Goal: Navigation & Orientation: Find specific page/section

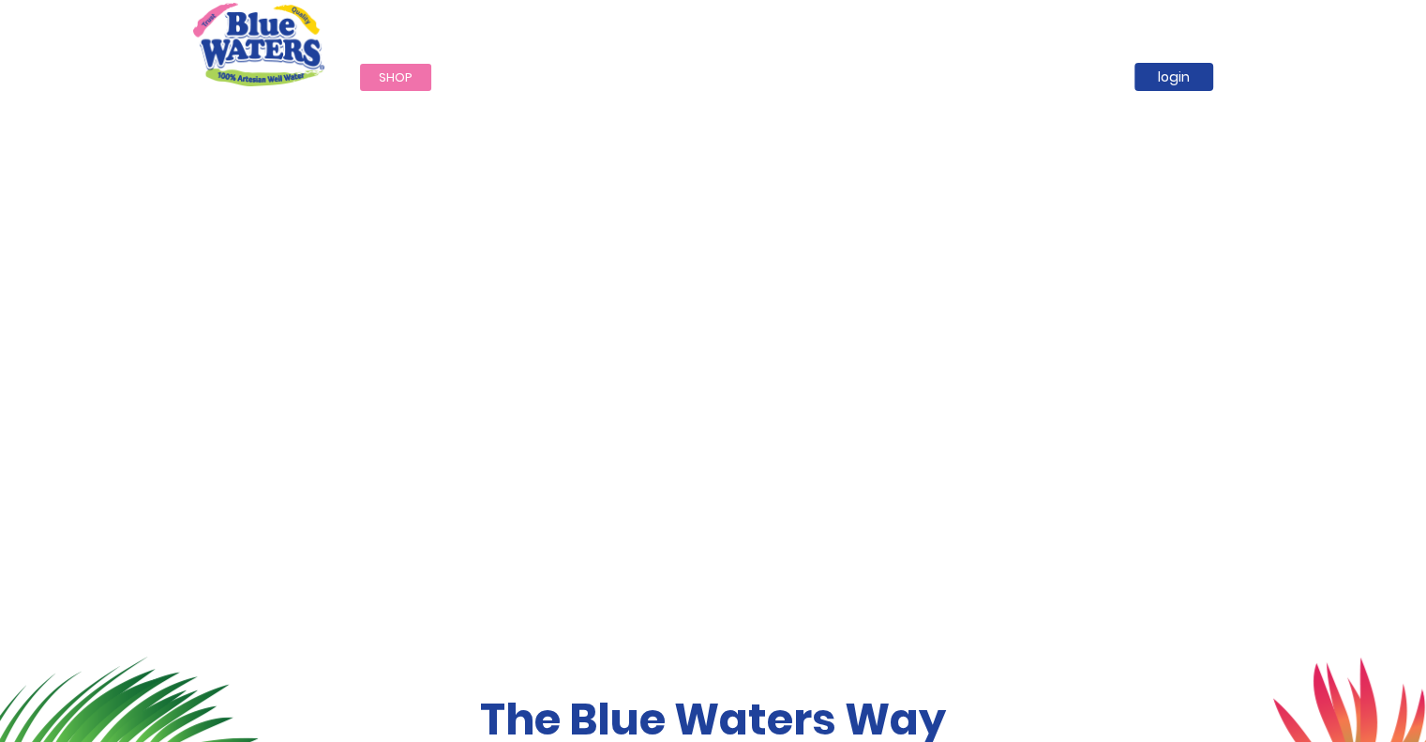
click at [399, 81] on span "Shop" at bounding box center [396, 77] width 34 height 18
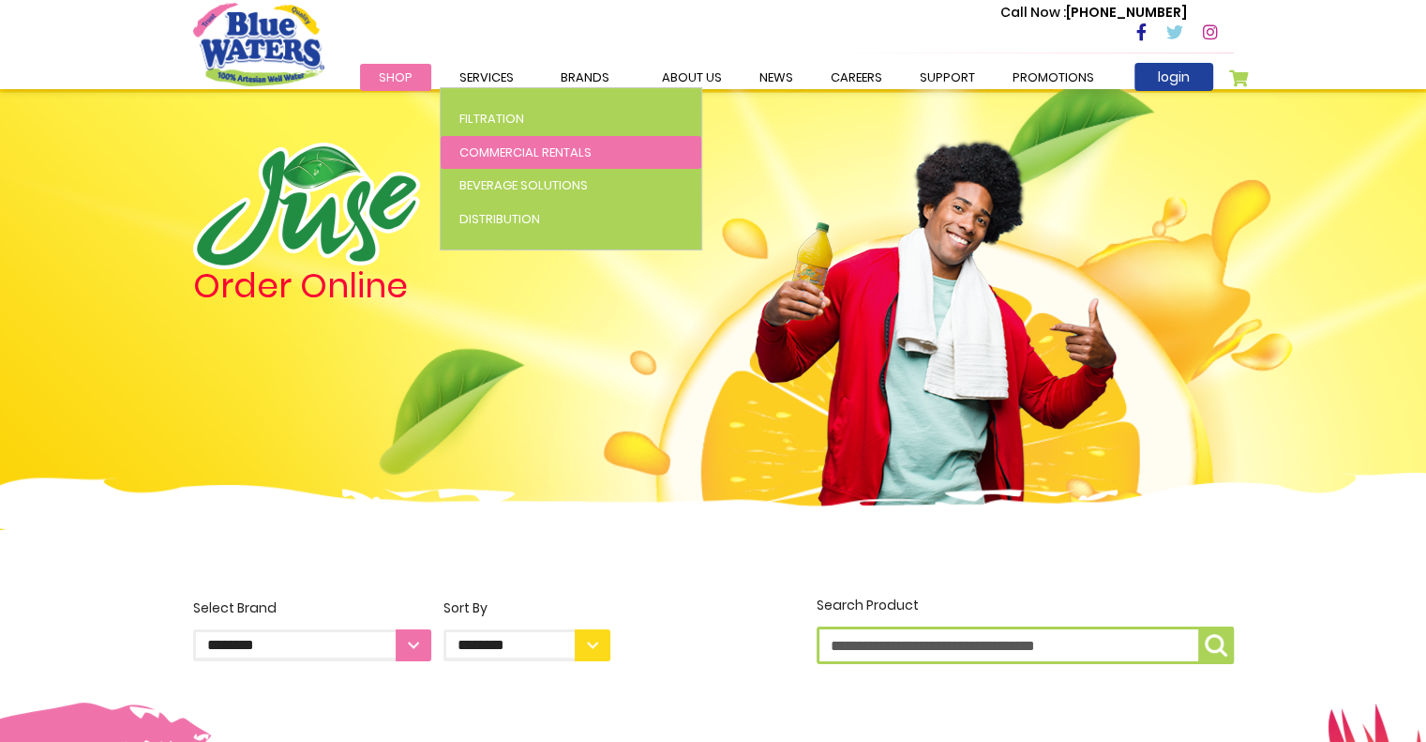
click at [490, 150] on span "Commercial Rentals" at bounding box center [525, 152] width 132 height 18
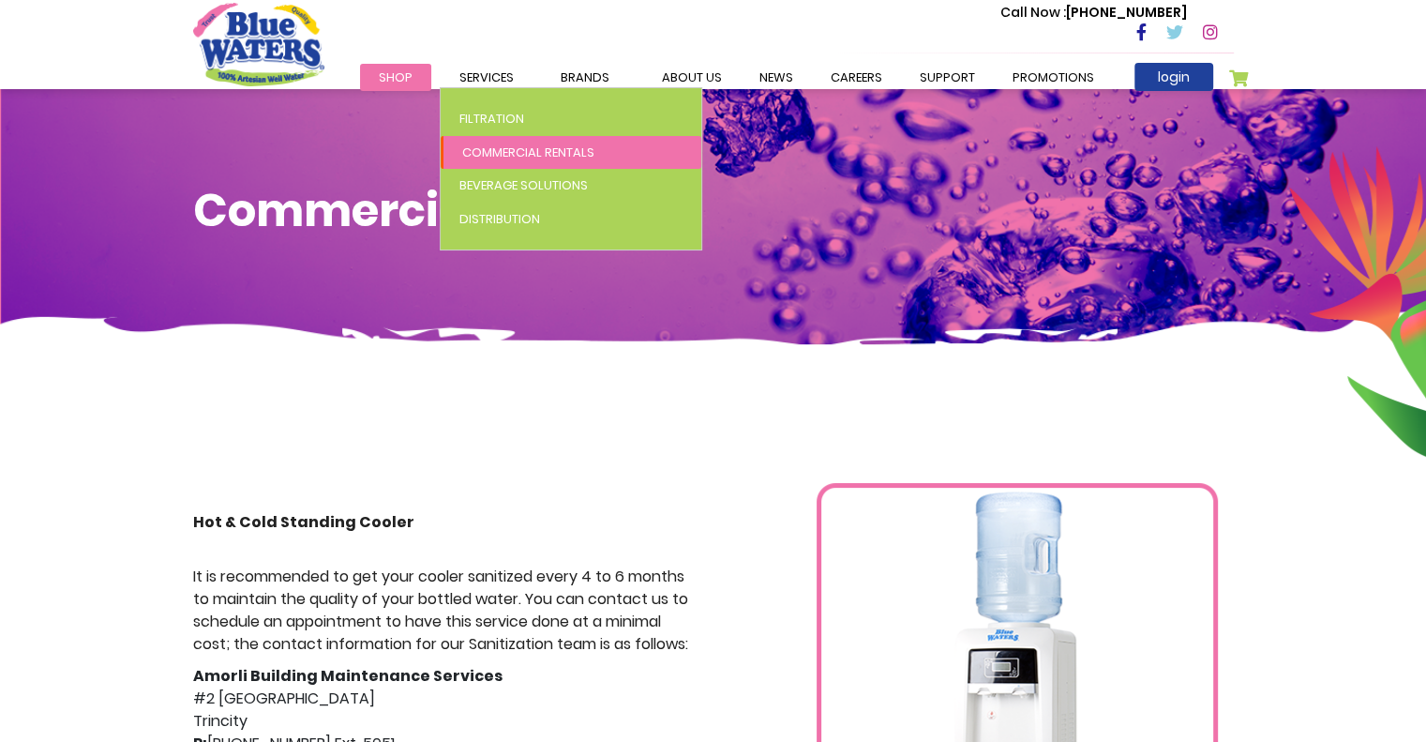
click at [498, 146] on span "Commercial Rentals" at bounding box center [528, 152] width 132 height 18
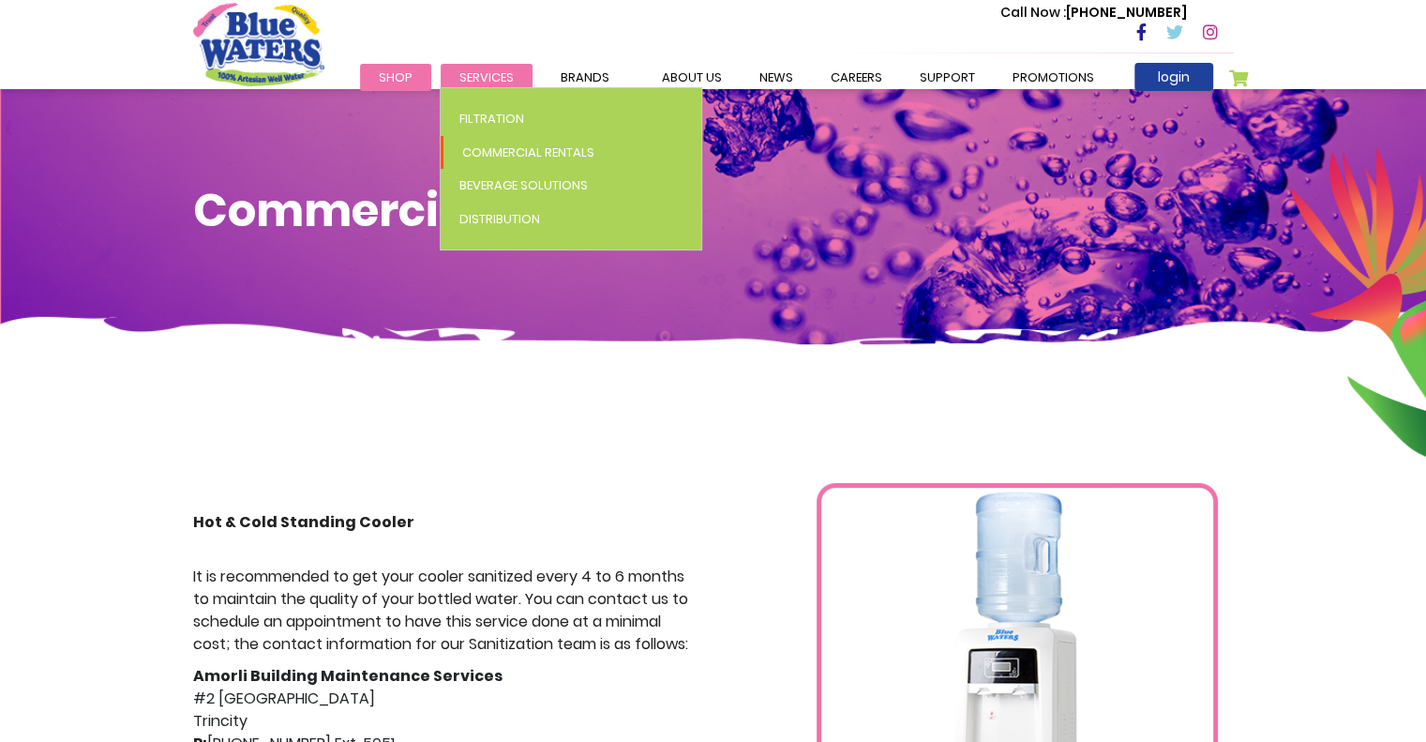
click at [480, 76] on span "Services" at bounding box center [486, 77] width 54 height 18
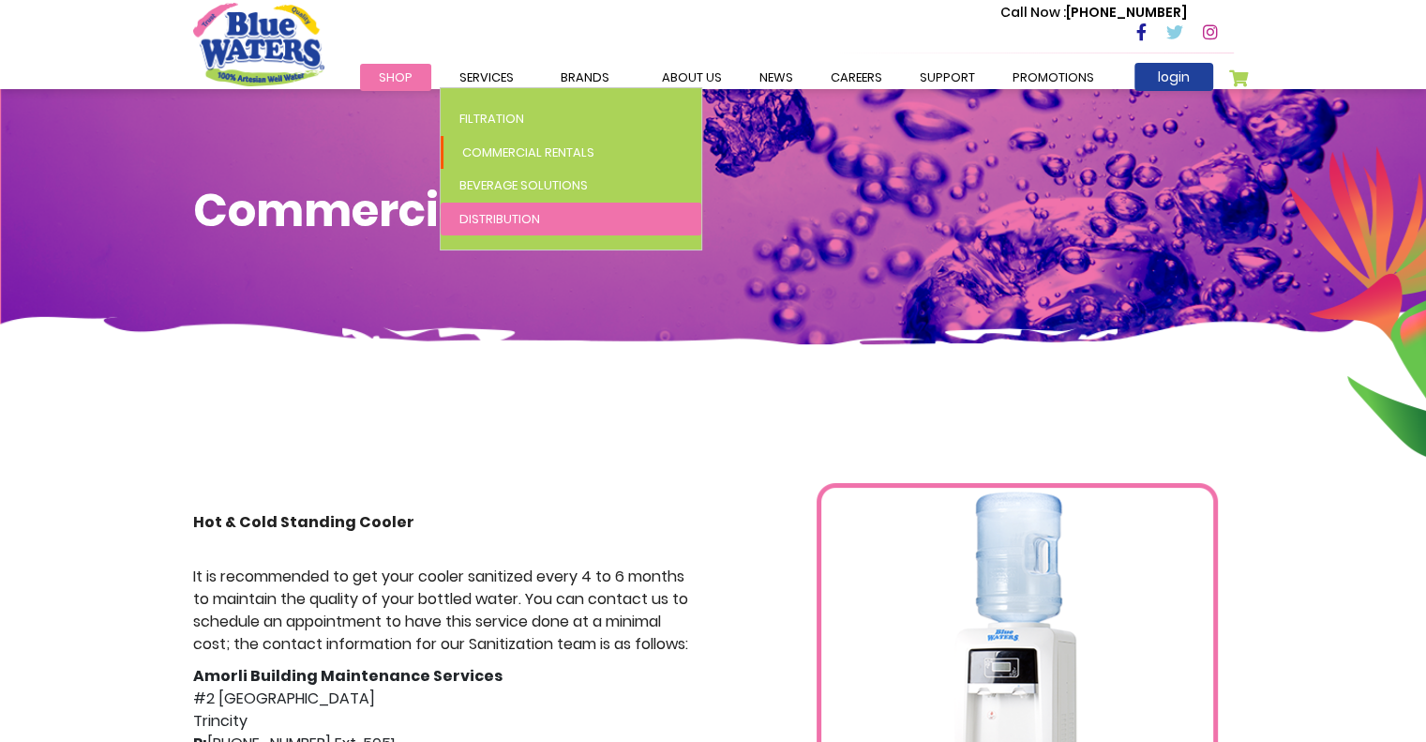
click at [490, 227] on link "Distribution" at bounding box center [571, 220] width 261 height 34
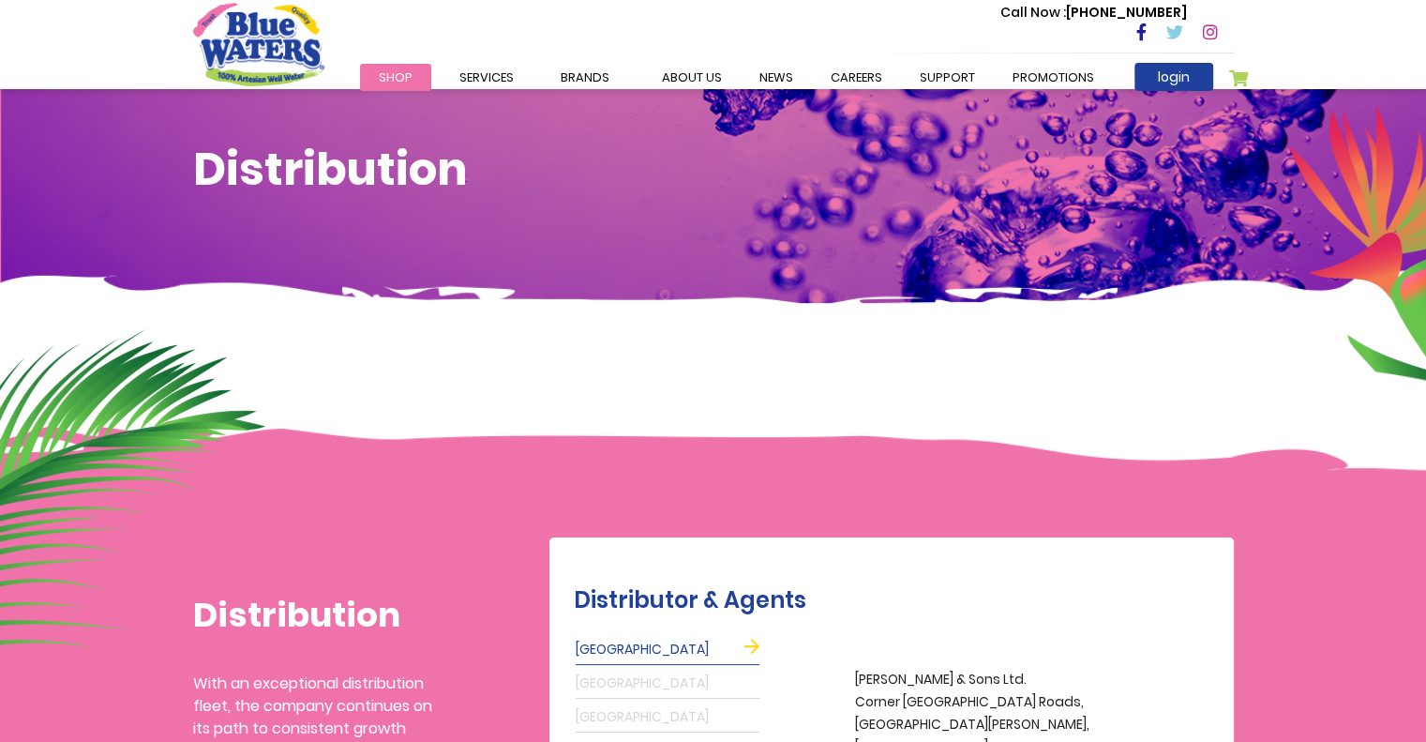
scroll to position [2, 0]
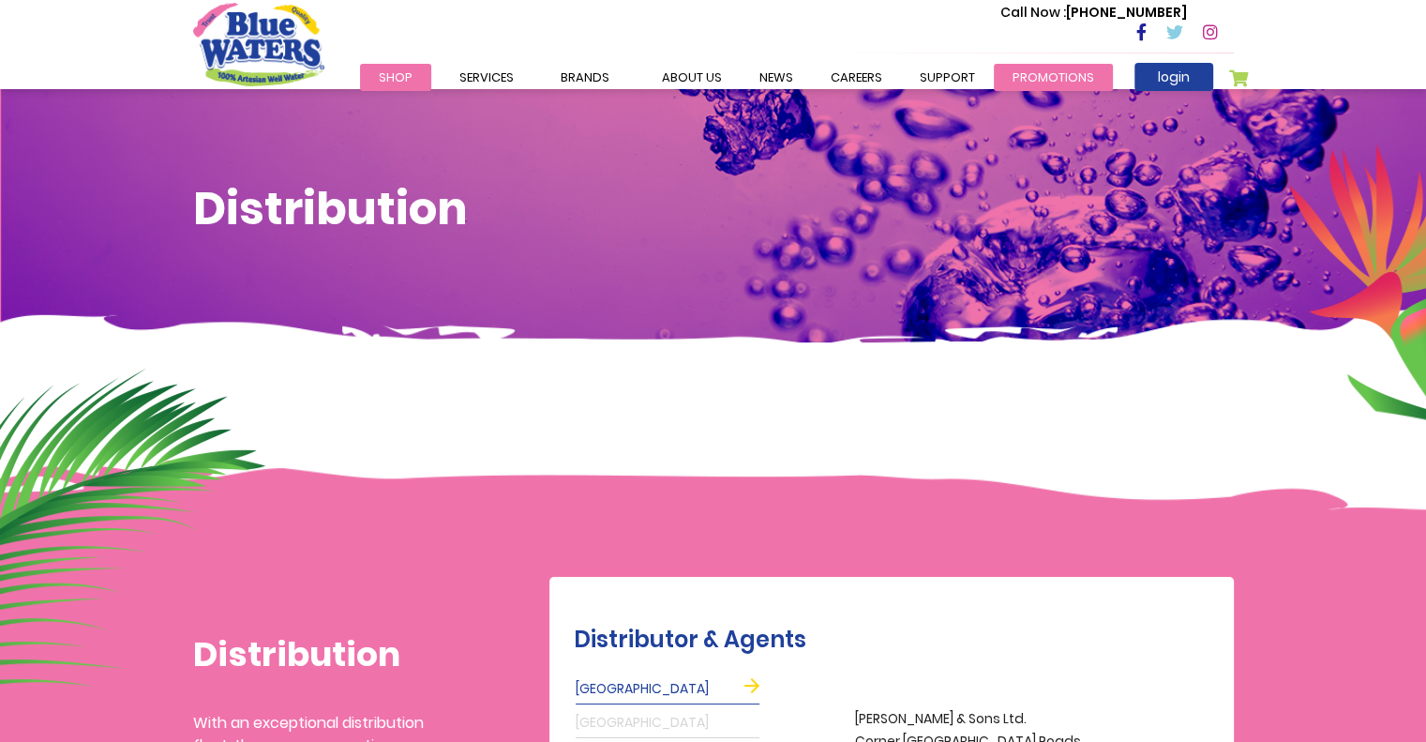
click at [1004, 65] on link "Promotions" at bounding box center [1053, 77] width 119 height 27
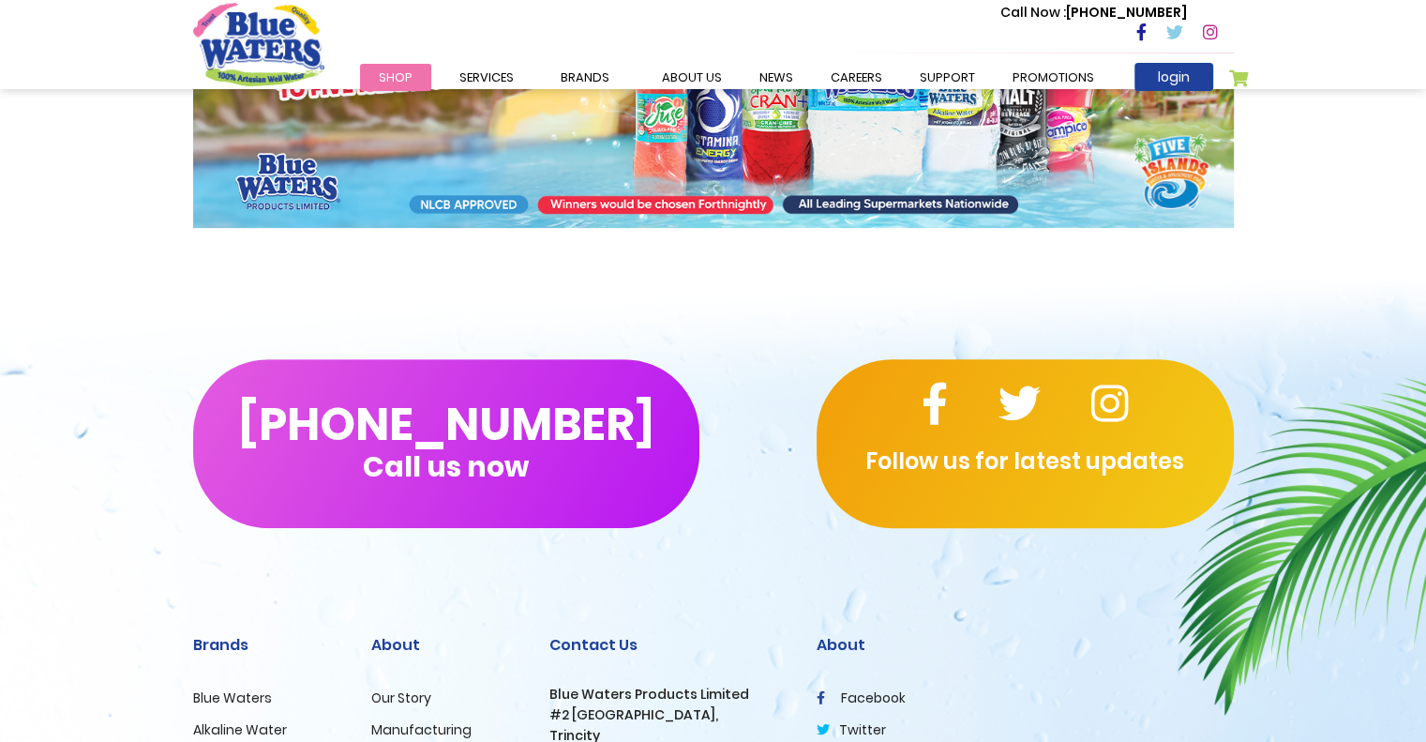
scroll to position [230, 0]
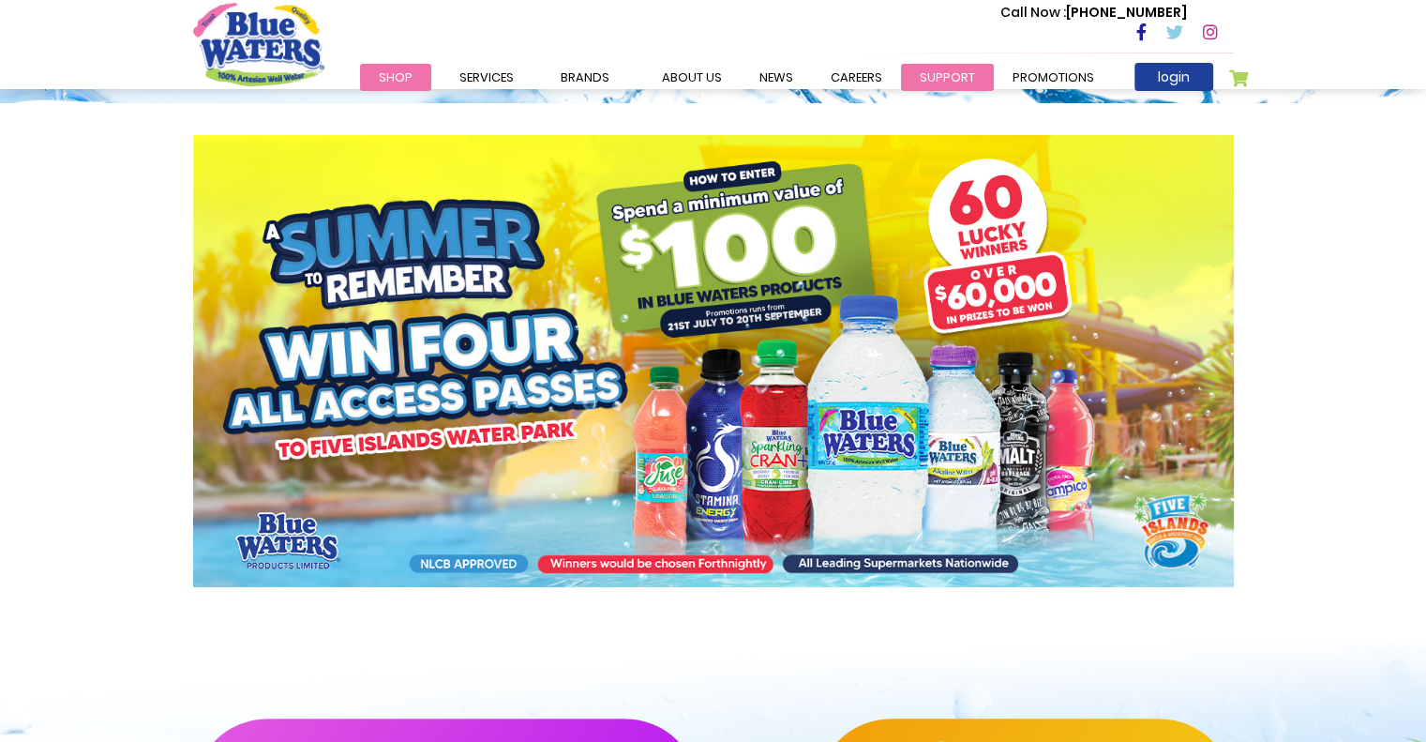
click at [940, 73] on link "support" at bounding box center [947, 77] width 93 height 27
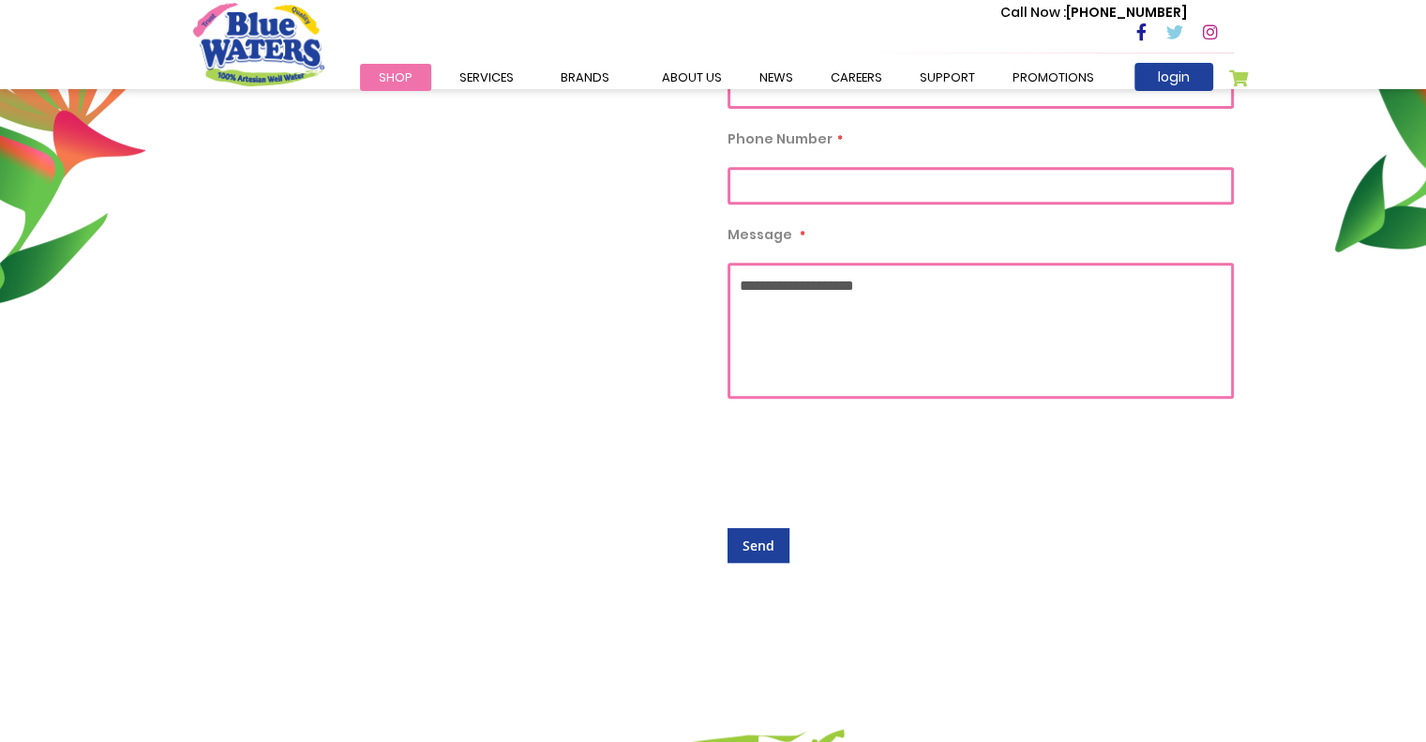
scroll to position [3, 0]
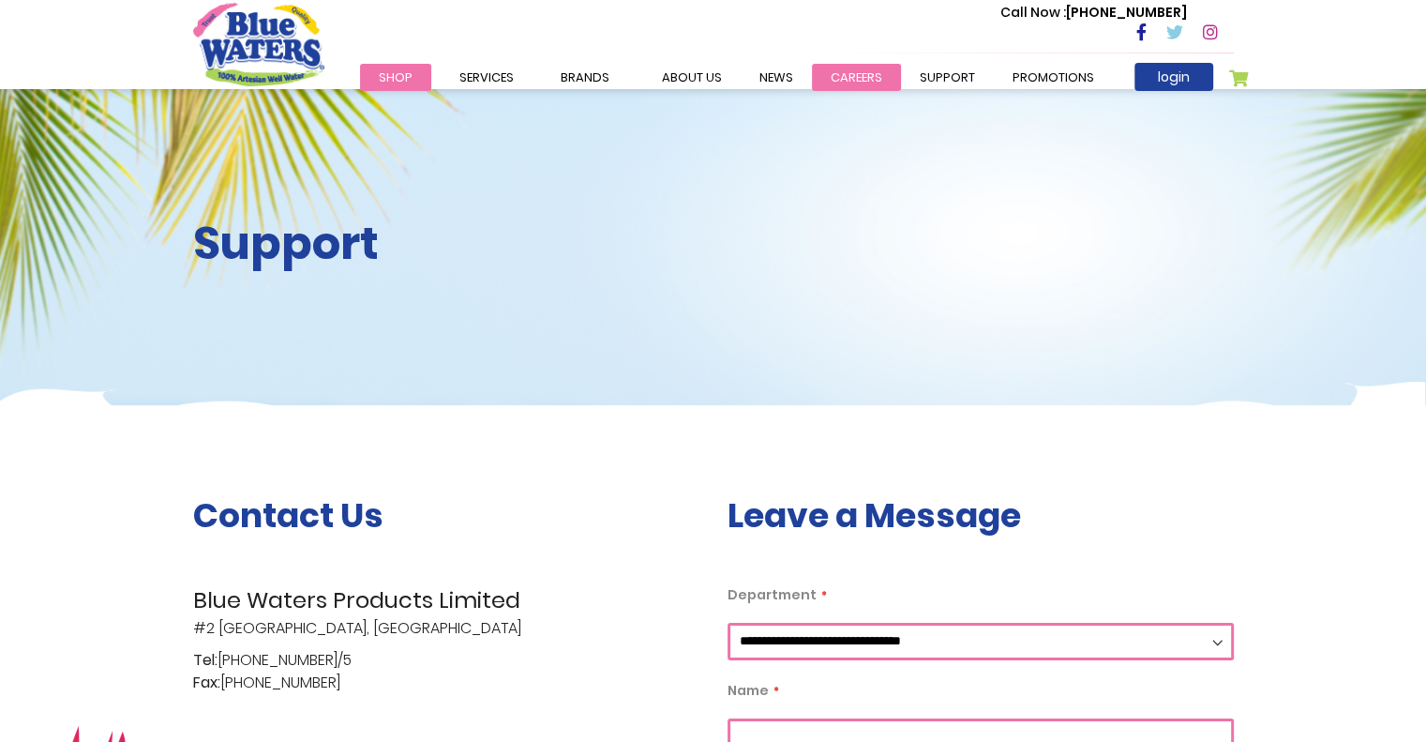
click at [818, 80] on link "careers" at bounding box center [856, 77] width 89 height 27
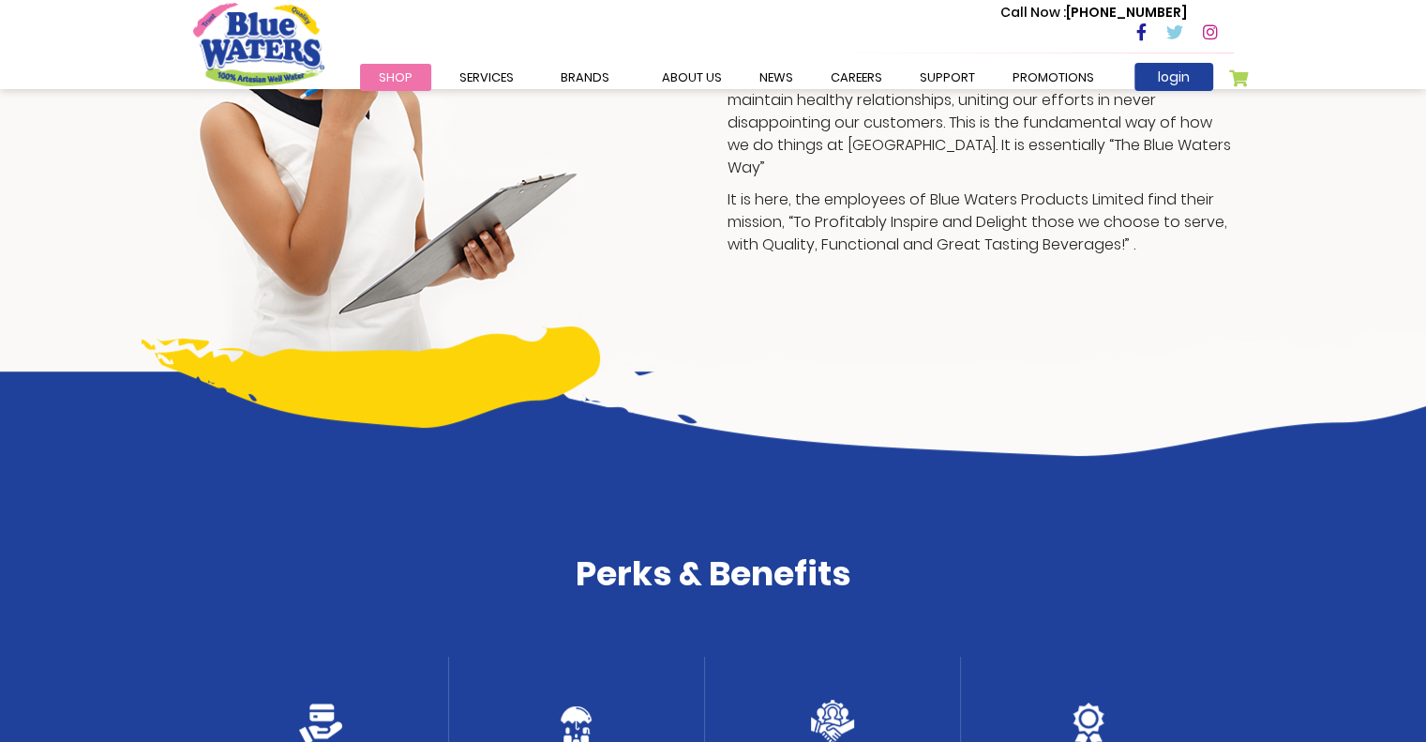
scroll to position [188, 0]
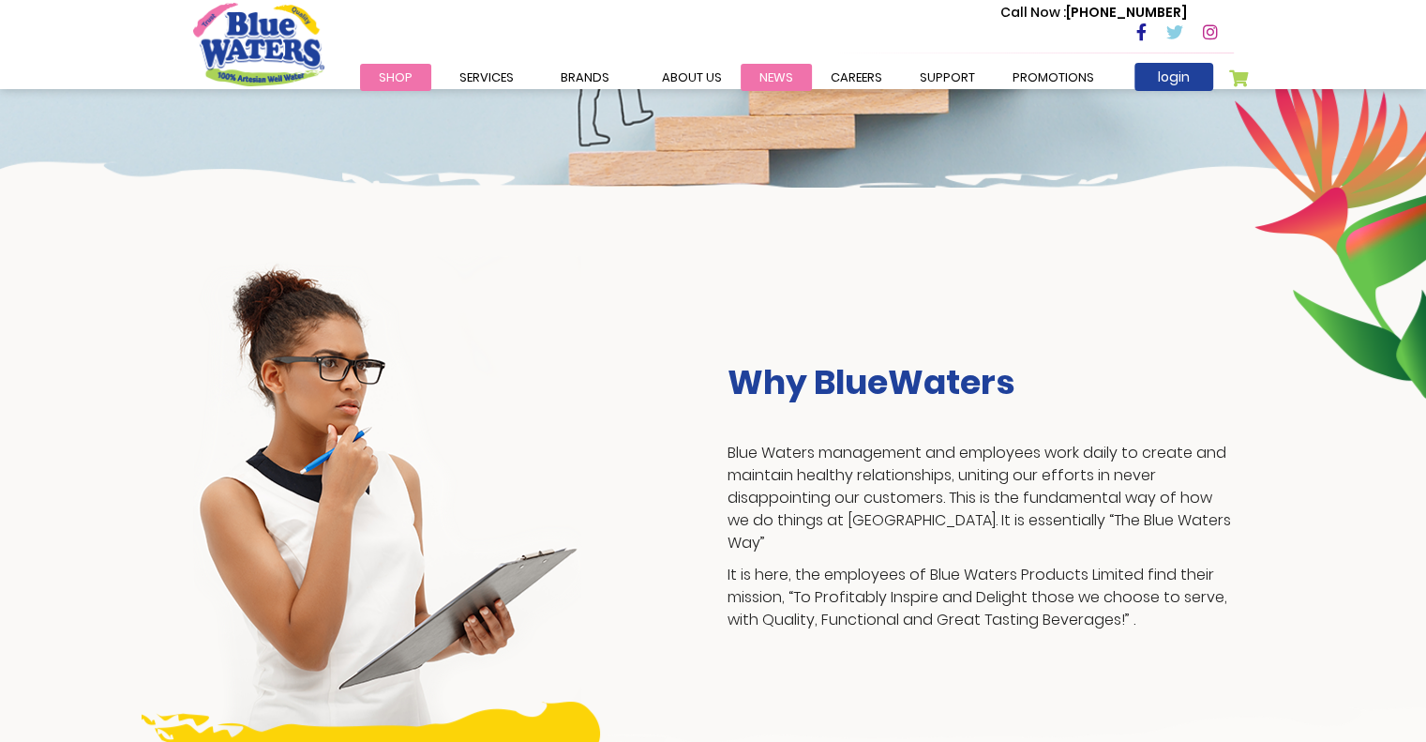
click at [772, 73] on link "News" at bounding box center [776, 77] width 71 height 27
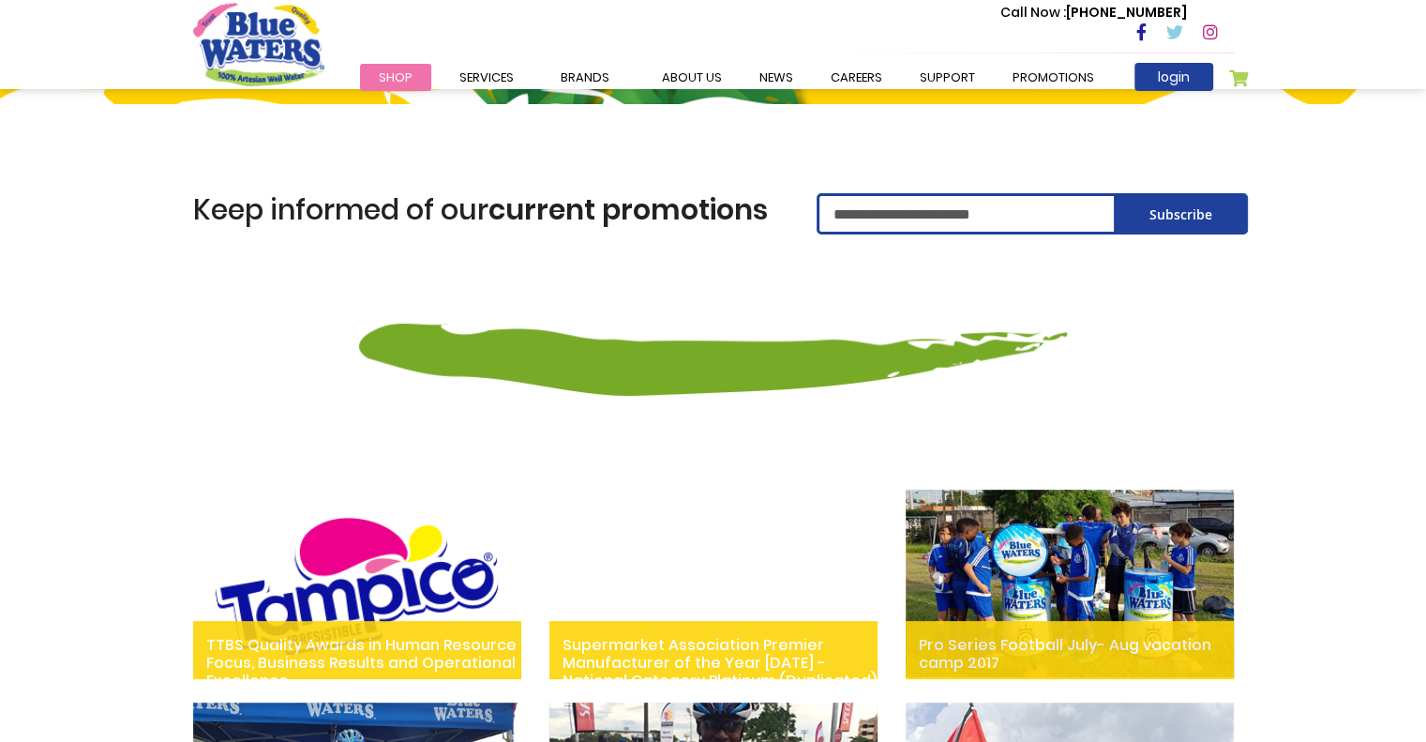
scroll to position [281, 0]
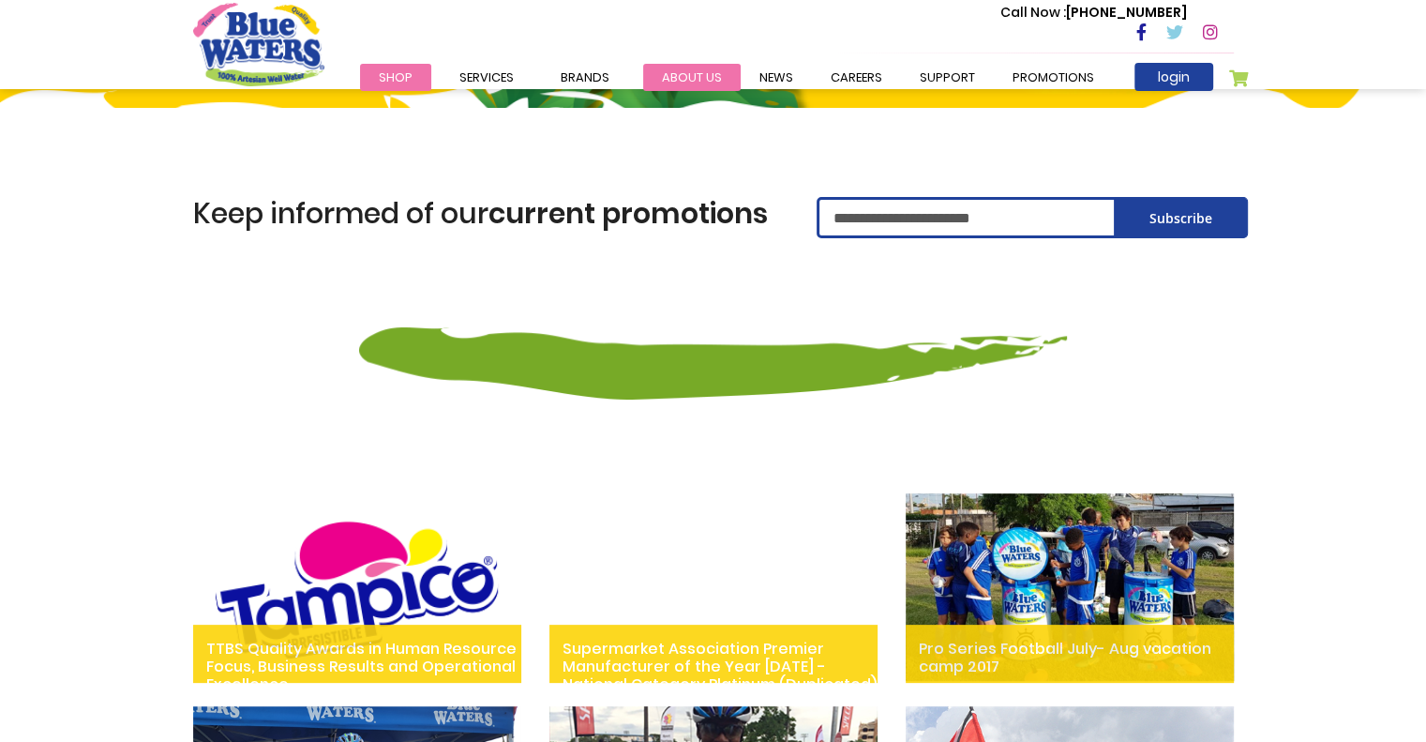
click at [705, 82] on link "about us" at bounding box center [692, 77] width 98 height 27
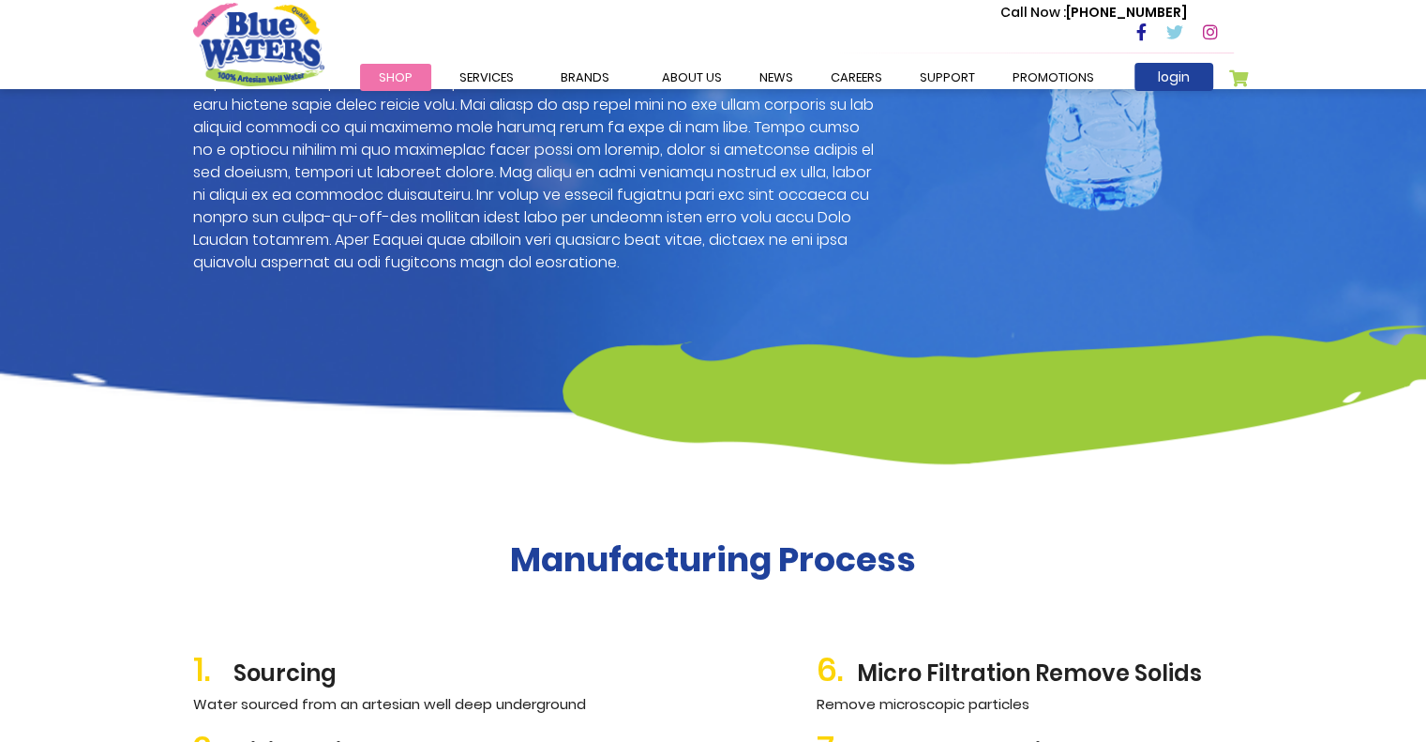
scroll to position [1688, 0]
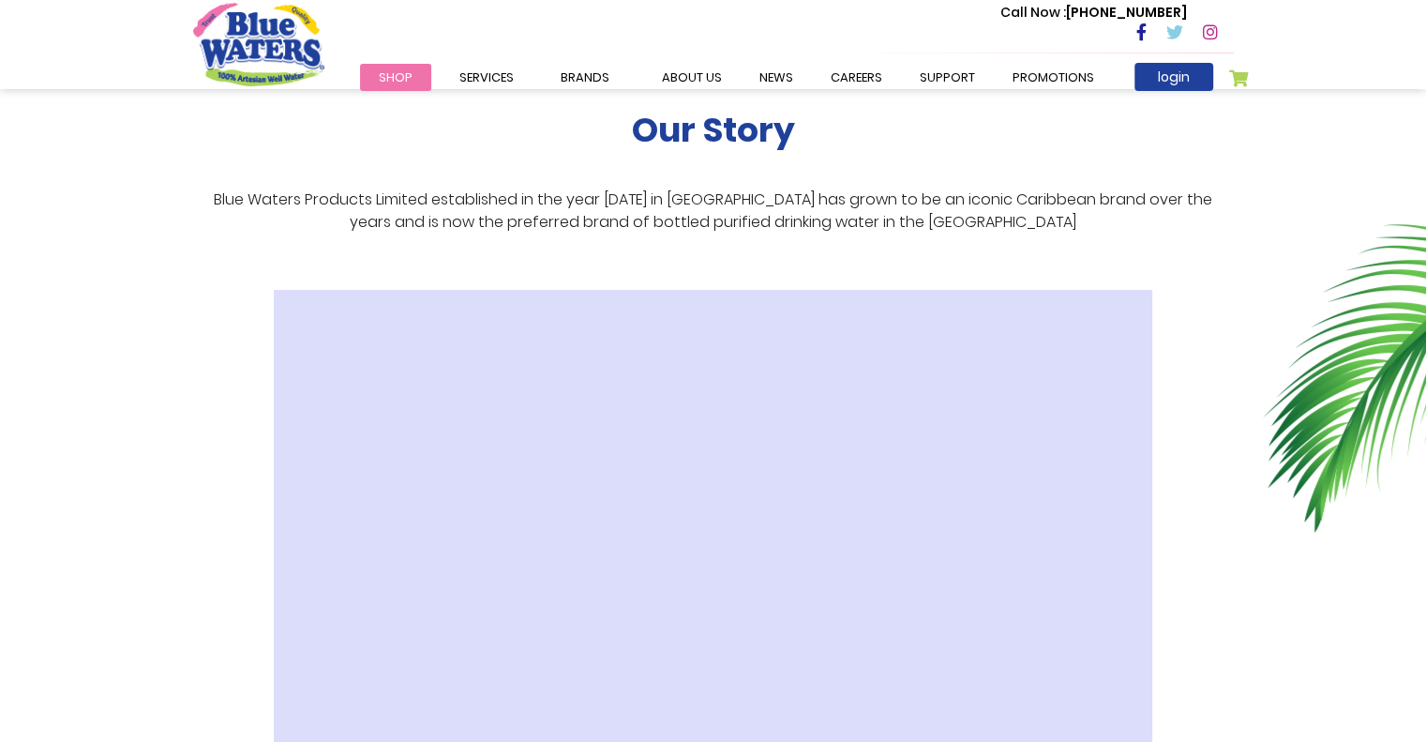
scroll to position [281, 0]
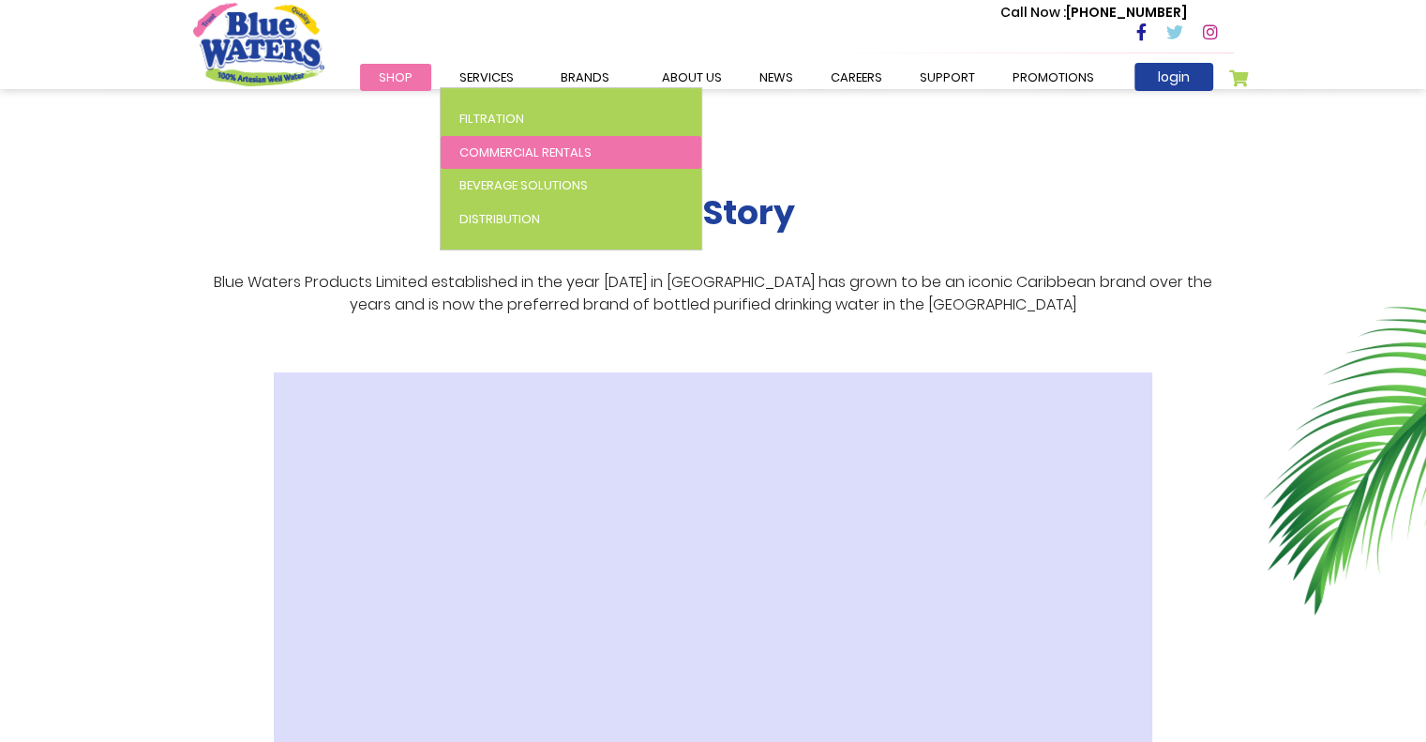
click at [494, 158] on span "Commercial Rentals" at bounding box center [525, 152] width 132 height 18
